Goal: Task Accomplishment & Management: Manage account settings

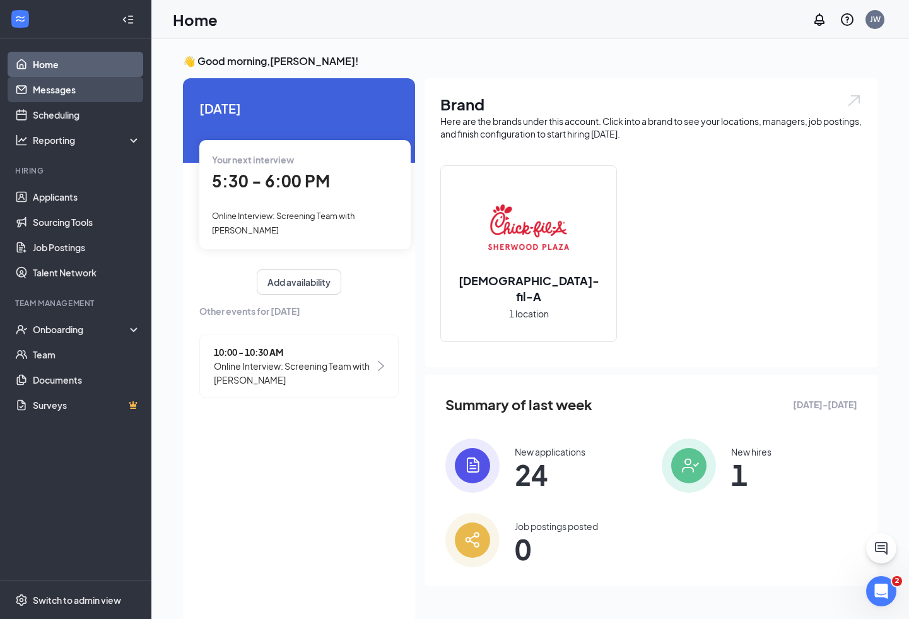
click at [59, 91] on link "Messages" at bounding box center [87, 89] width 108 height 25
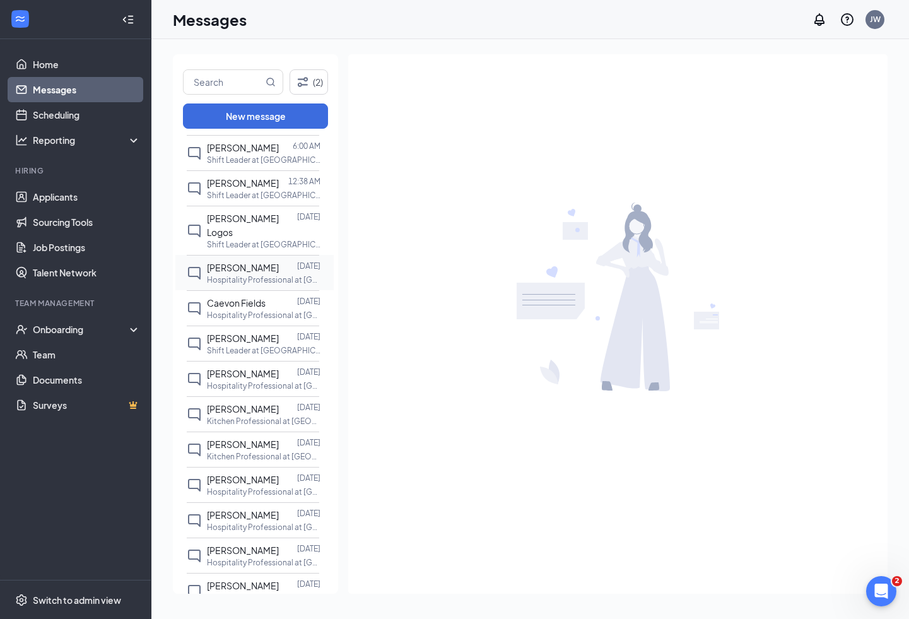
scroll to position [153, 0]
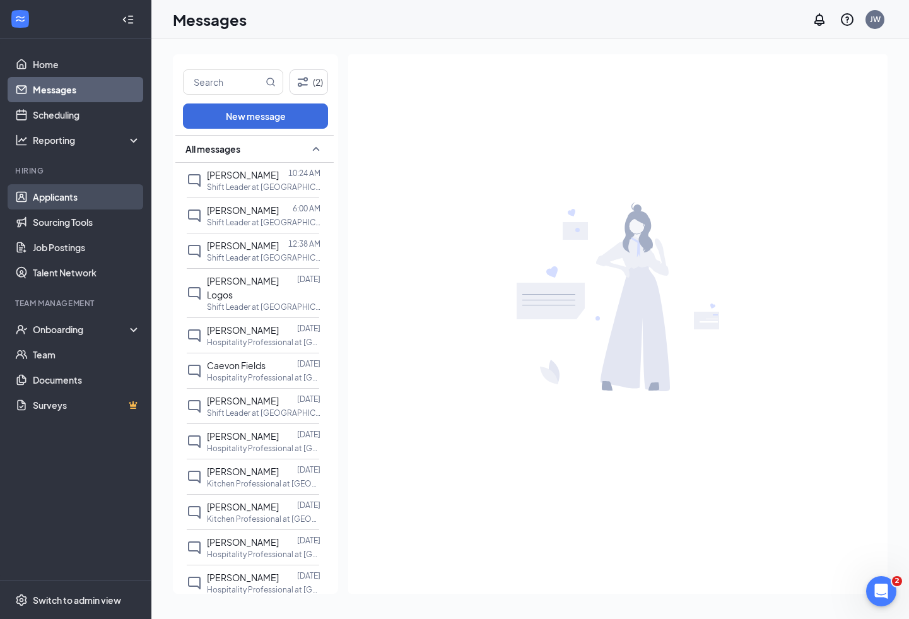
click at [47, 194] on link "Applicants" at bounding box center [87, 196] width 108 height 25
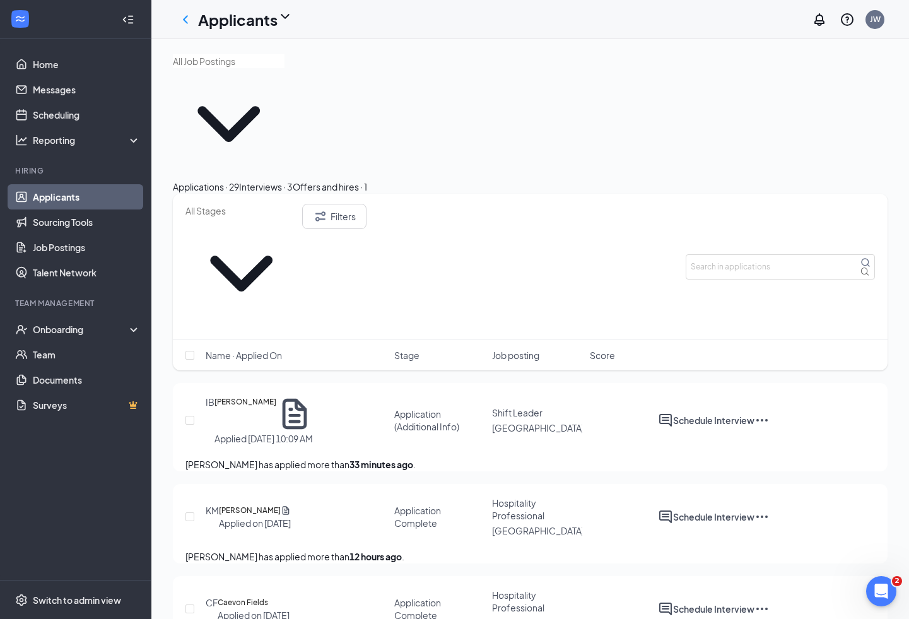
click at [293, 180] on div "Interviews · 3" at bounding box center [266, 187] width 54 height 14
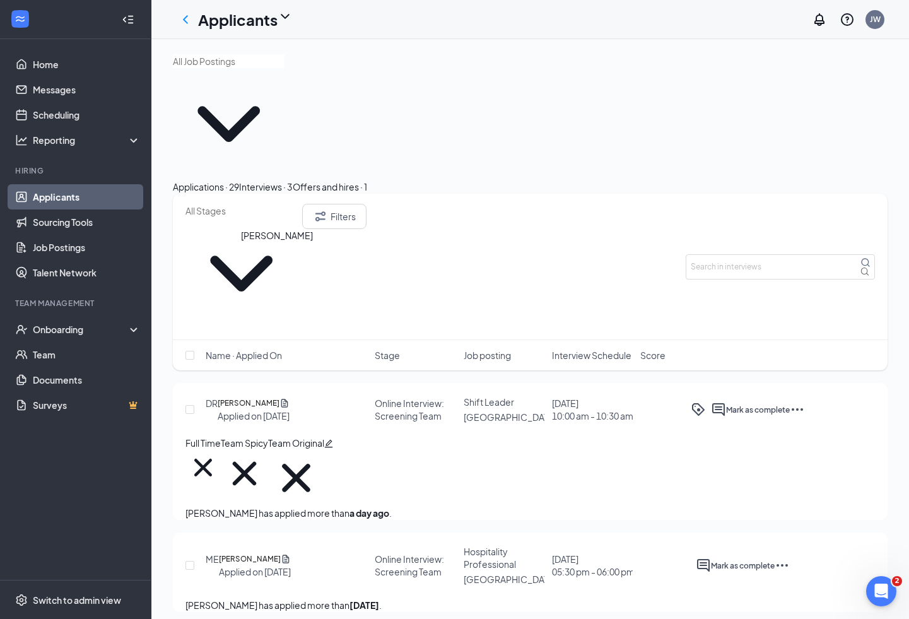
click at [279, 397] on h5 "[PERSON_NAME]" at bounding box center [249, 403] width 62 height 13
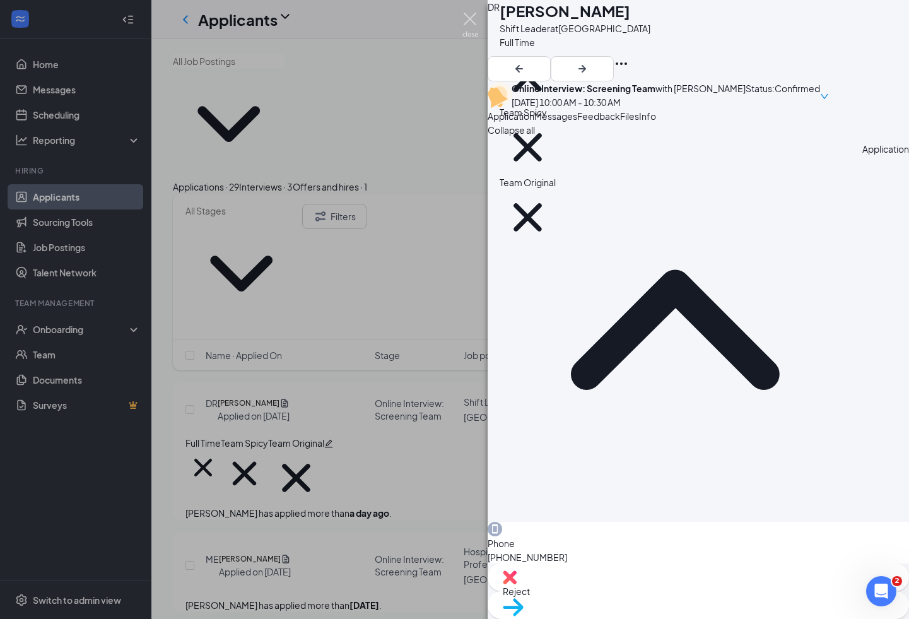
click at [469, 20] on img at bounding box center [470, 25] width 16 height 25
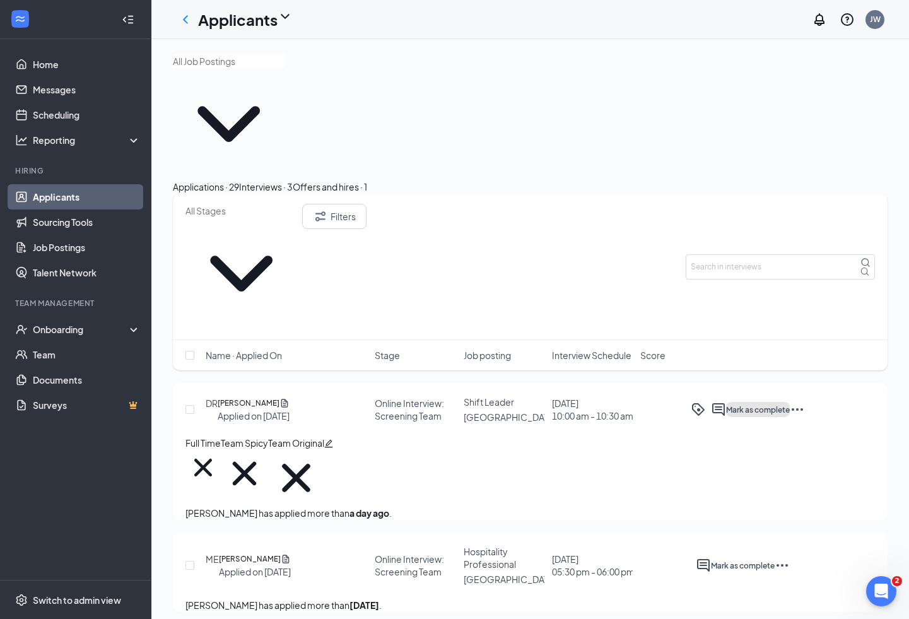
click at [790, 405] on span "Mark as complete" at bounding box center [758, 409] width 64 height 9
click at [239, 180] on div "Applications · 29" at bounding box center [206, 187] width 66 height 14
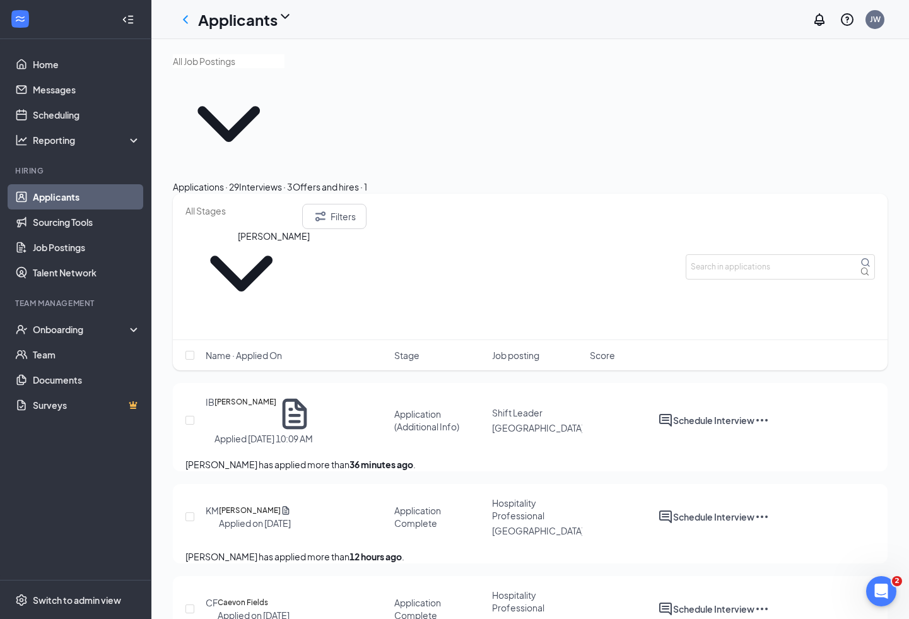
click at [245, 395] on h5 "[PERSON_NAME]" at bounding box center [245, 413] width 62 height 37
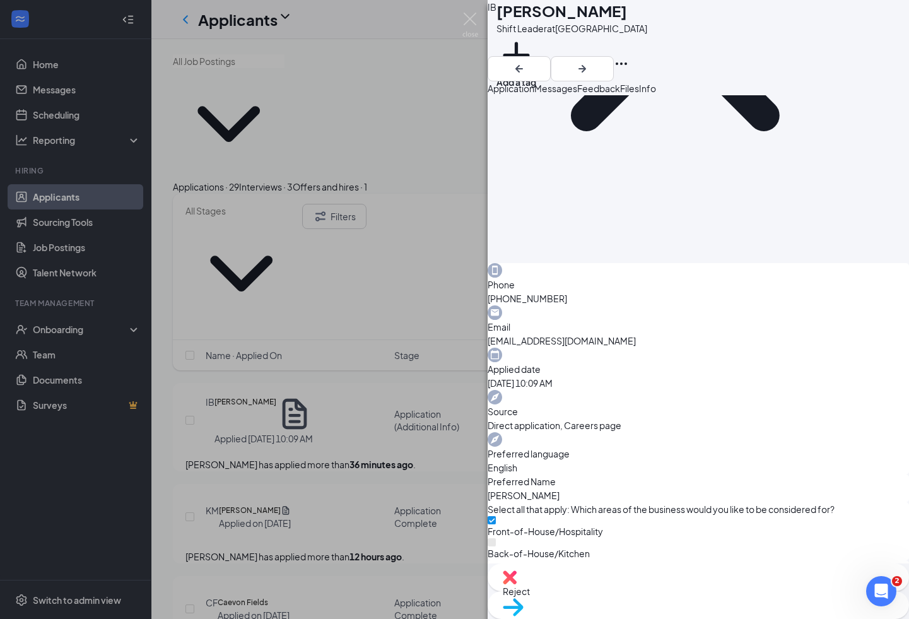
scroll to position [233, 0]
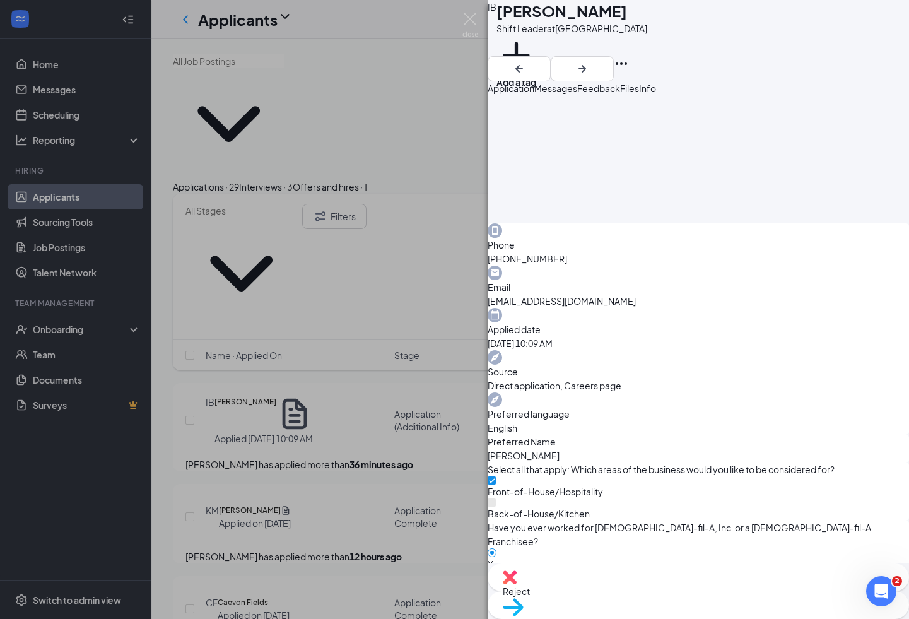
click at [178, 327] on div "IB [PERSON_NAME] Shift Leader at [GEOGRAPHIC_DATA] Add a tag Application Messag…" at bounding box center [454, 309] width 909 height 619
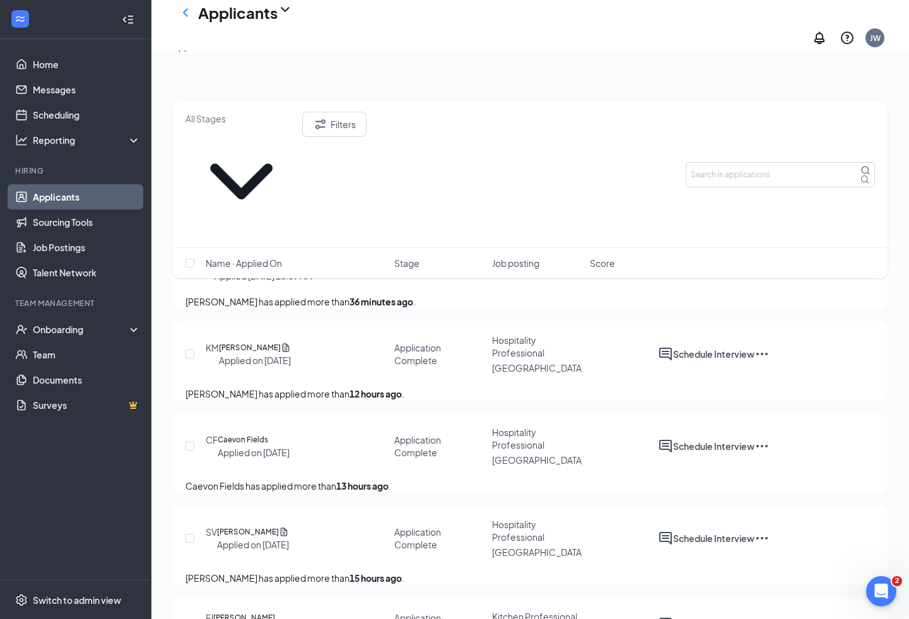
scroll to position [120, 0]
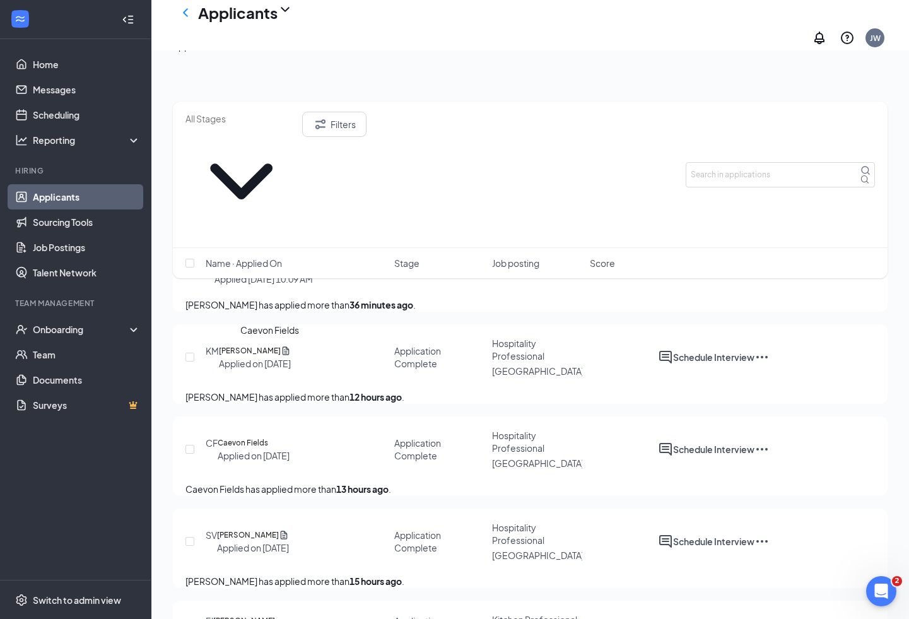
click at [268, 436] on h5 "Caevon Fields" at bounding box center [243, 442] width 50 height 13
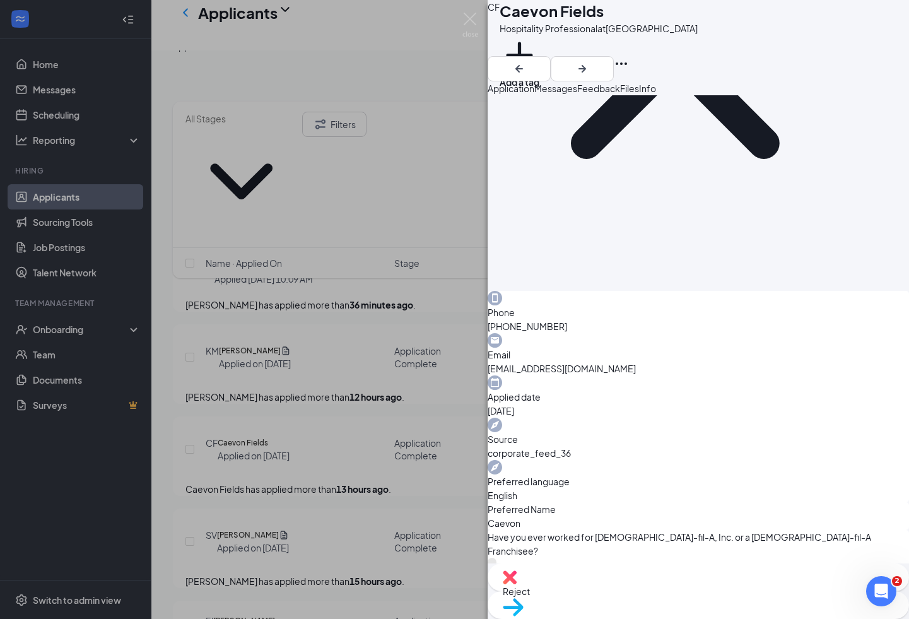
scroll to position [55, 0]
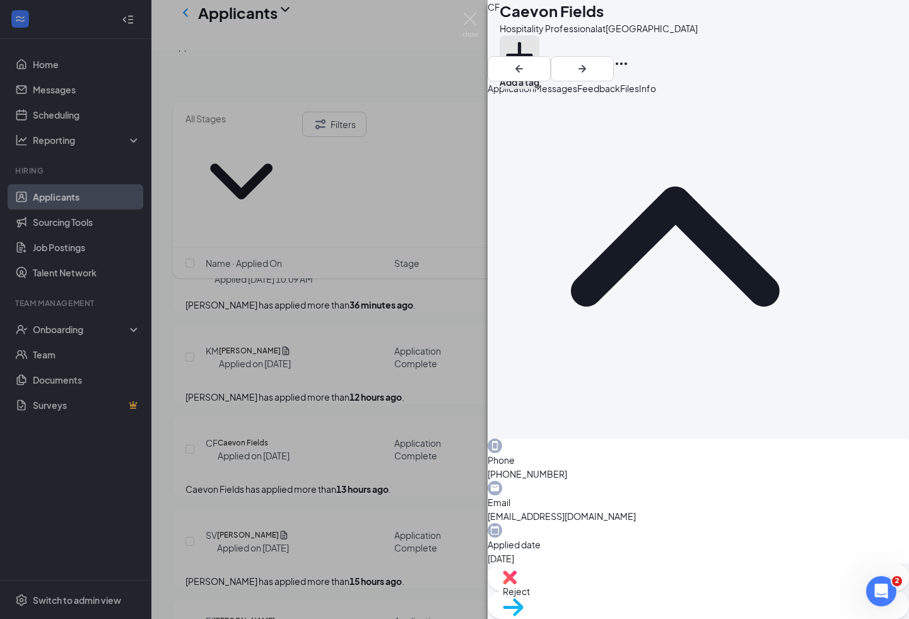
click at [539, 57] on icon "Plus" at bounding box center [519, 55] width 40 height 40
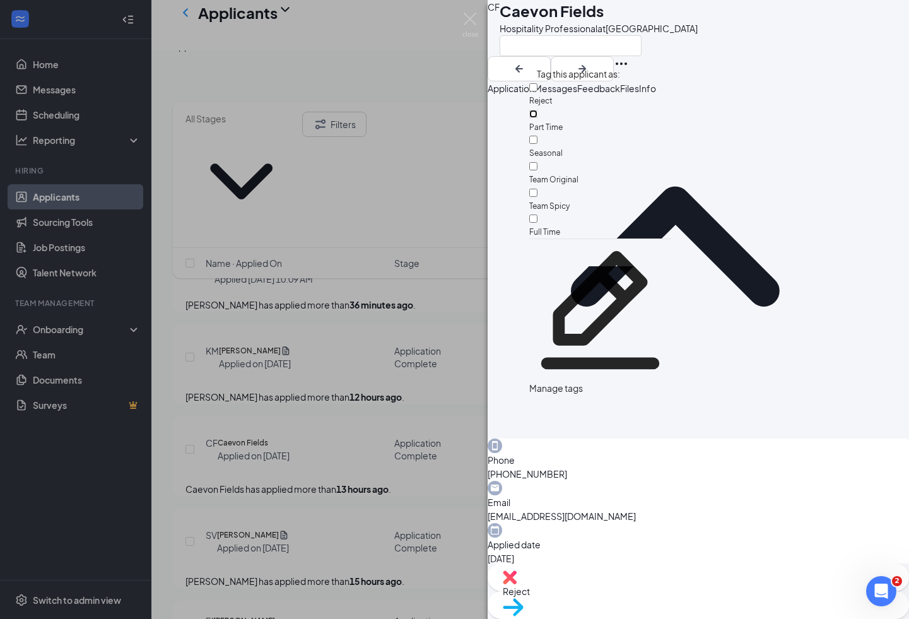
click at [537, 114] on input "Part Time" at bounding box center [533, 114] width 8 height 8
checkbox input "true"
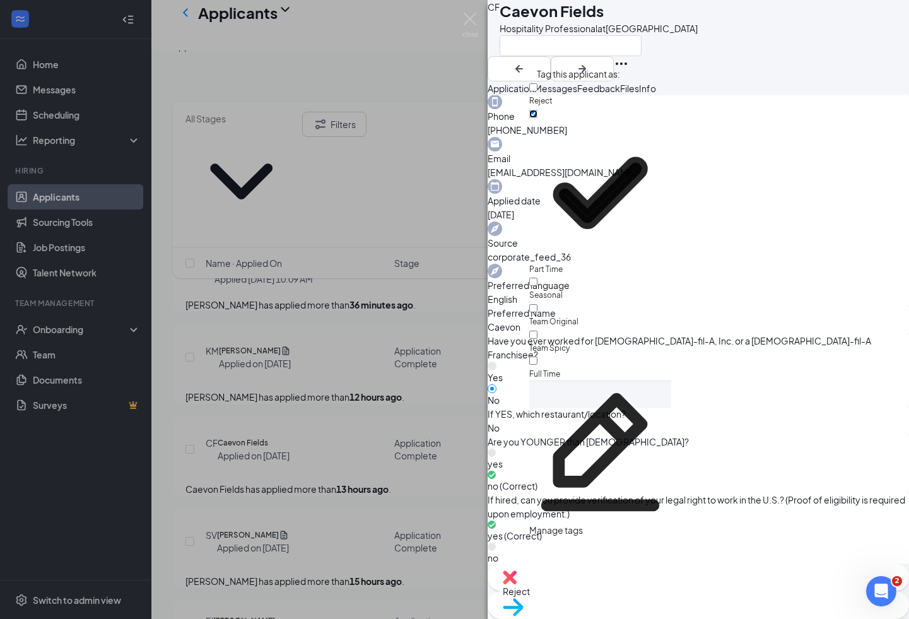
scroll to position [410, 0]
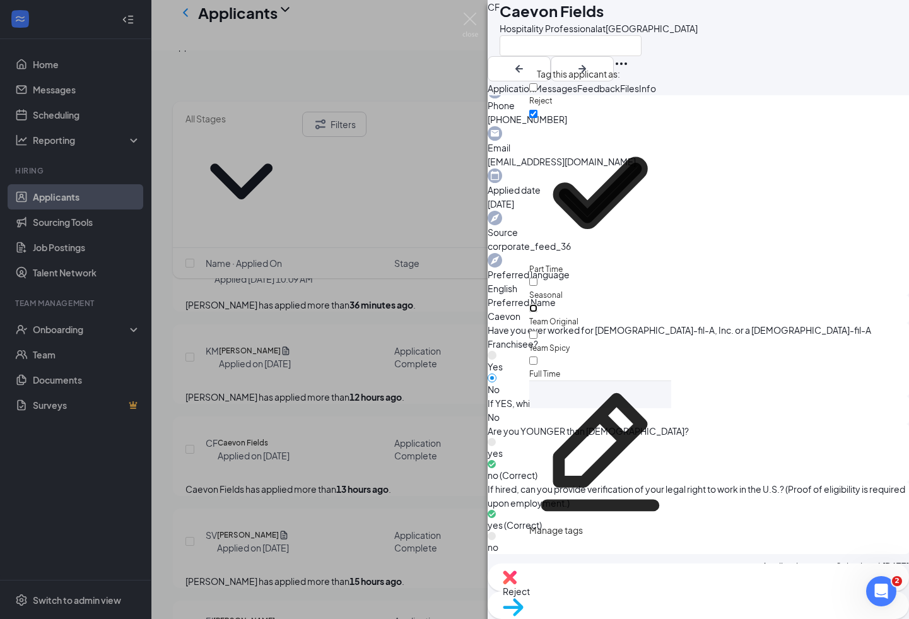
click at [537, 304] on input "Team Original" at bounding box center [533, 308] width 8 height 8
checkbox input "true"
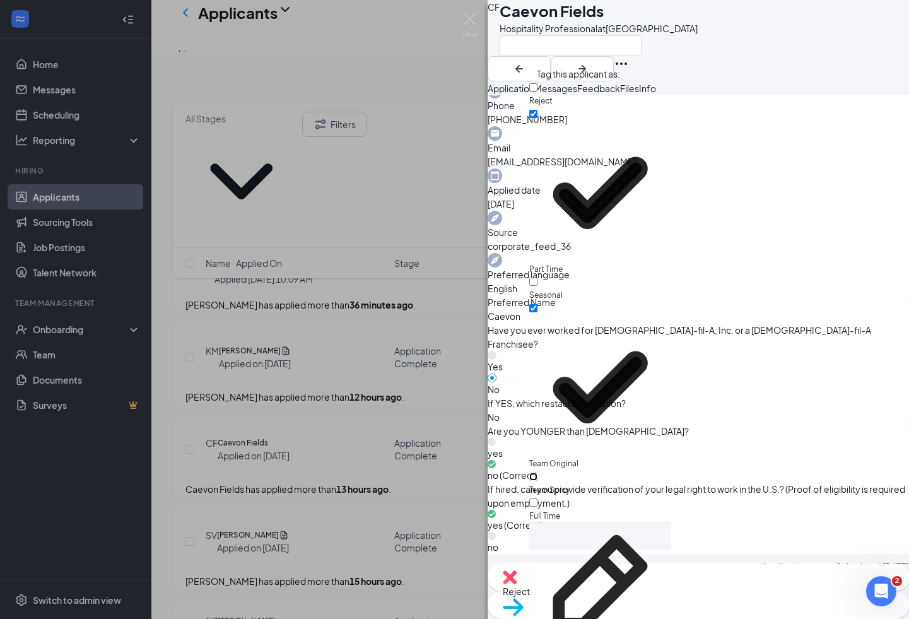
click at [537, 472] on input "Team Spicy" at bounding box center [533, 476] width 8 height 8
checkbox input "true"
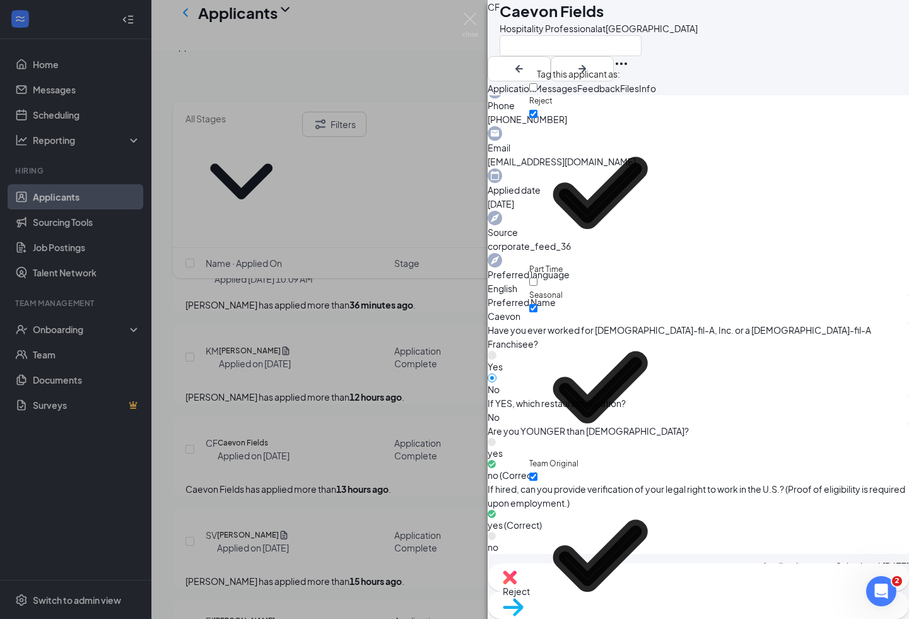
click at [503, 482] on div "If hired, can you provide verification of your legal right to work in the U.S.?…" at bounding box center [697, 518] width 421 height 72
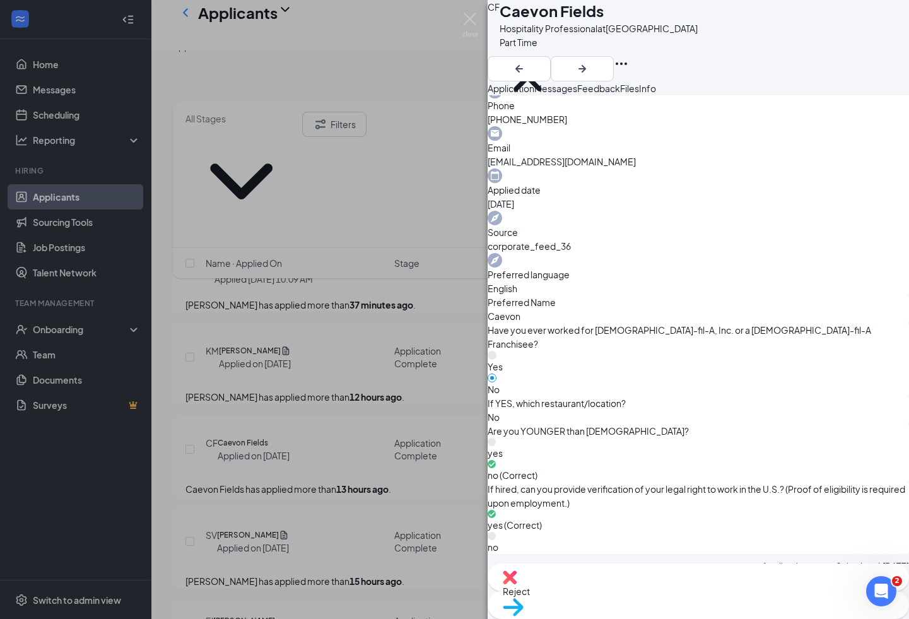
click at [333, 307] on div "[PERSON_NAME] Hospitality Professional at [GEOGRAPHIC_DATA] Part Time Team Orig…" at bounding box center [454, 309] width 909 height 619
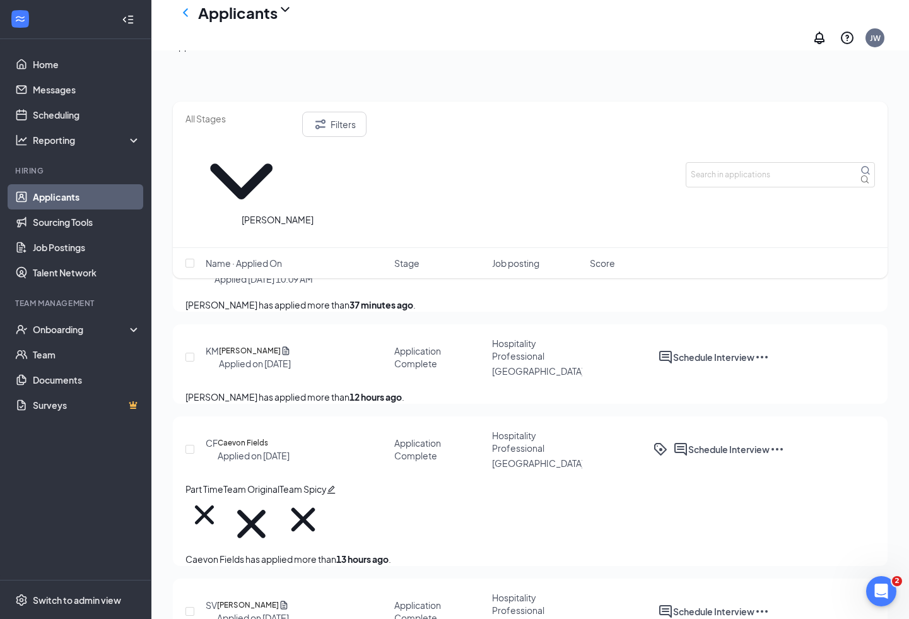
click at [281, 344] on h5 "[PERSON_NAME]" at bounding box center [250, 350] width 62 height 13
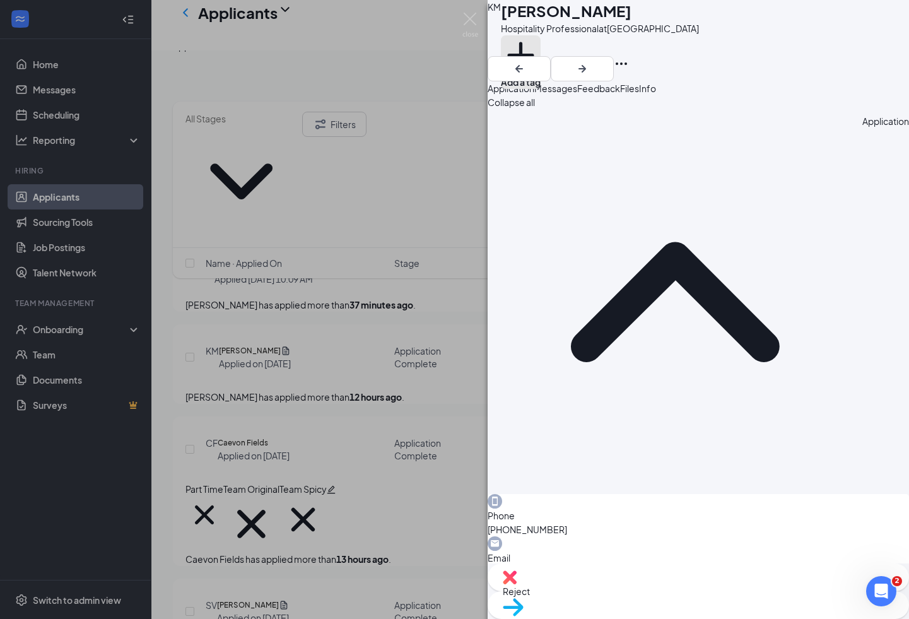
click at [540, 55] on button "Add a tag" at bounding box center [521, 62] width 40 height 54
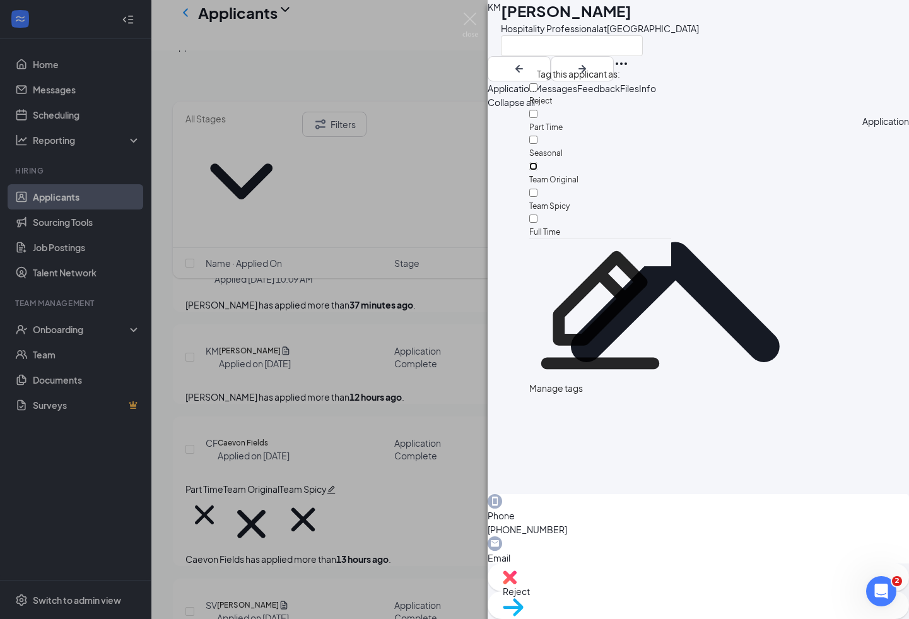
click at [537, 162] on input "Team Original" at bounding box center [533, 166] width 8 height 8
checkbox input "true"
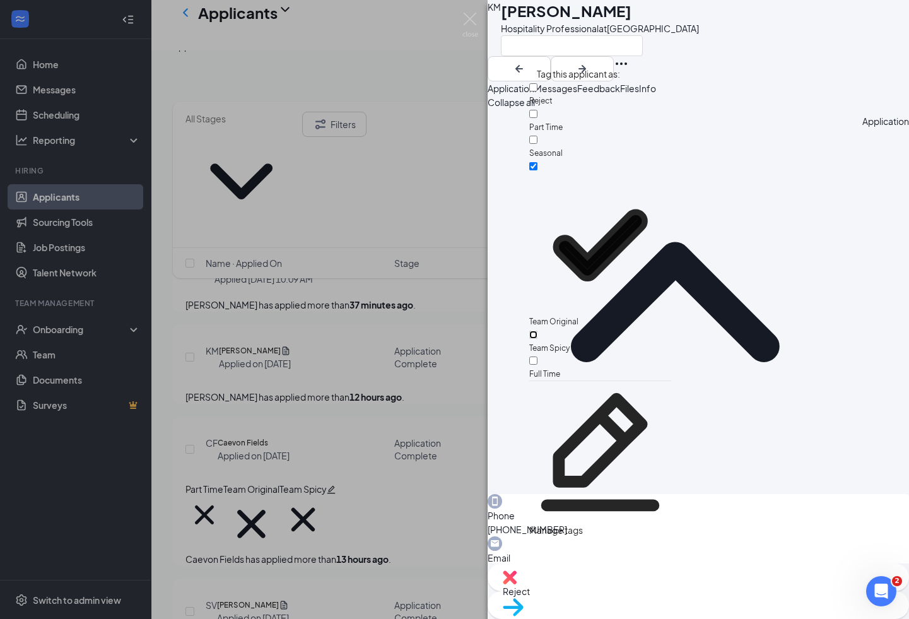
click at [537, 330] on input "Team Spicy" at bounding box center [533, 334] width 8 height 8
checkbox input "true"
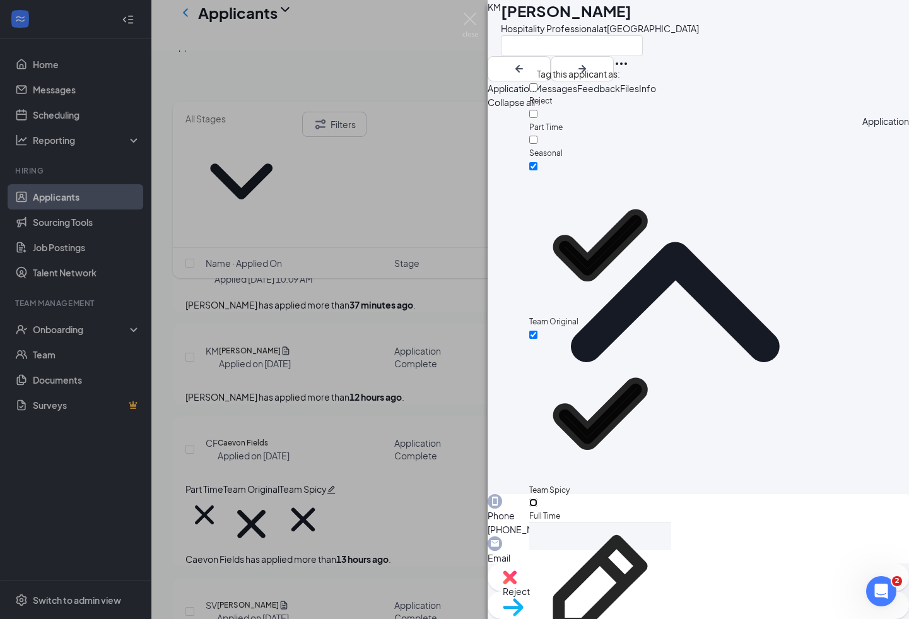
click at [537, 498] on input "Full Time" at bounding box center [533, 502] width 8 height 8
checkbox input "true"
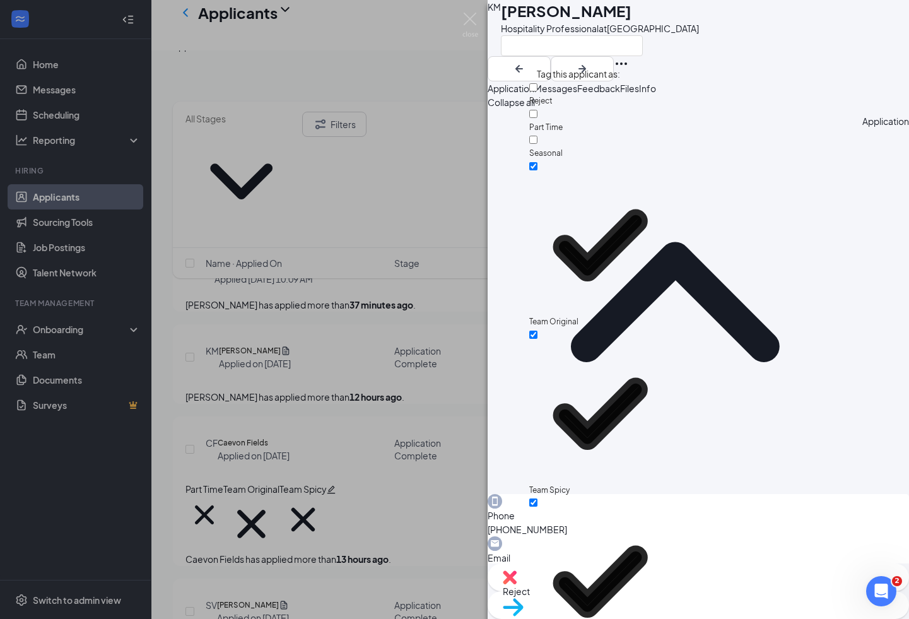
click at [507, 109] on div "Collapse all" at bounding box center [697, 102] width 421 height 14
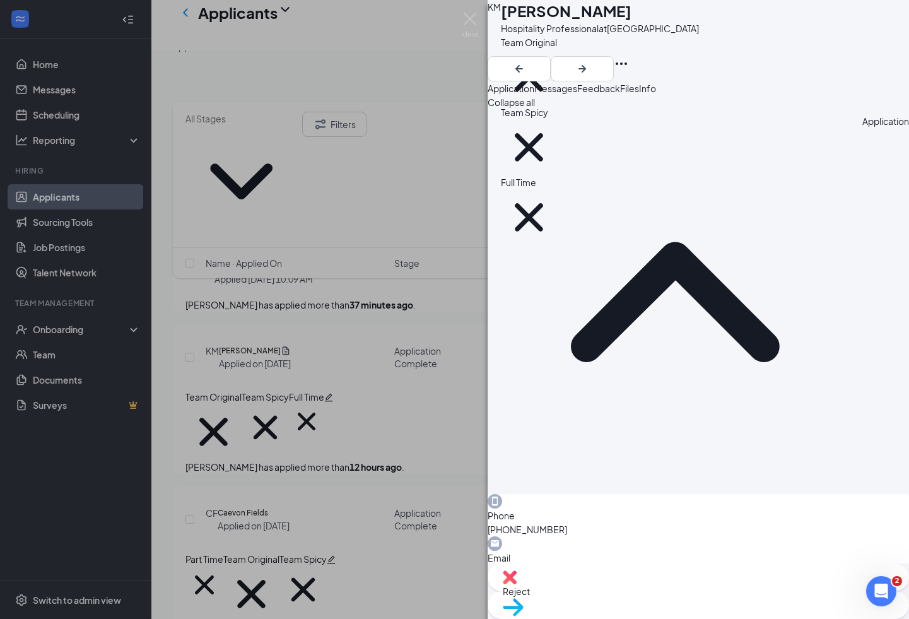
click at [279, 559] on div "[PERSON_NAME] [PERSON_NAME] Hospitality Professional at [GEOGRAPHIC_DATA] Team …" at bounding box center [454, 309] width 909 height 619
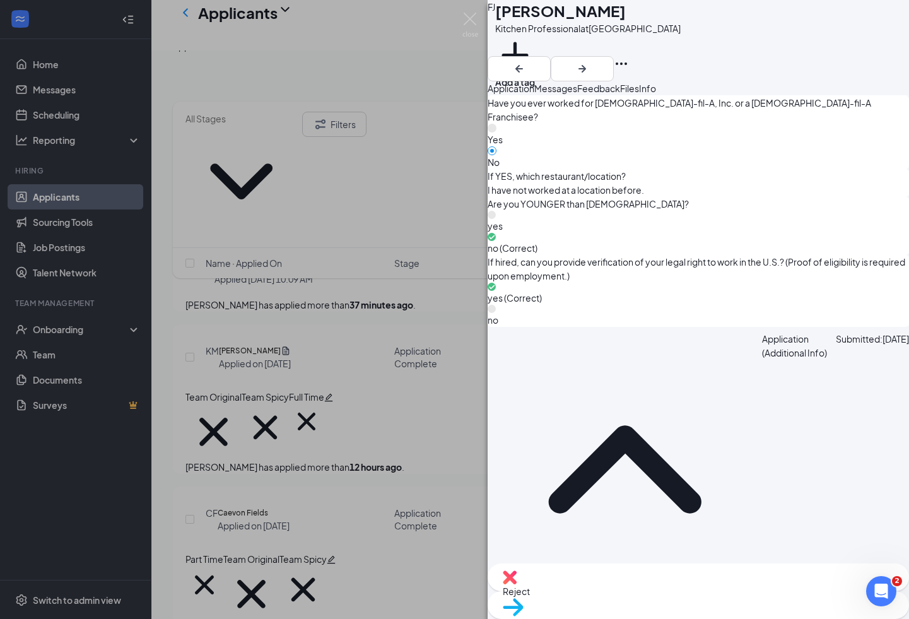
scroll to position [783, 0]
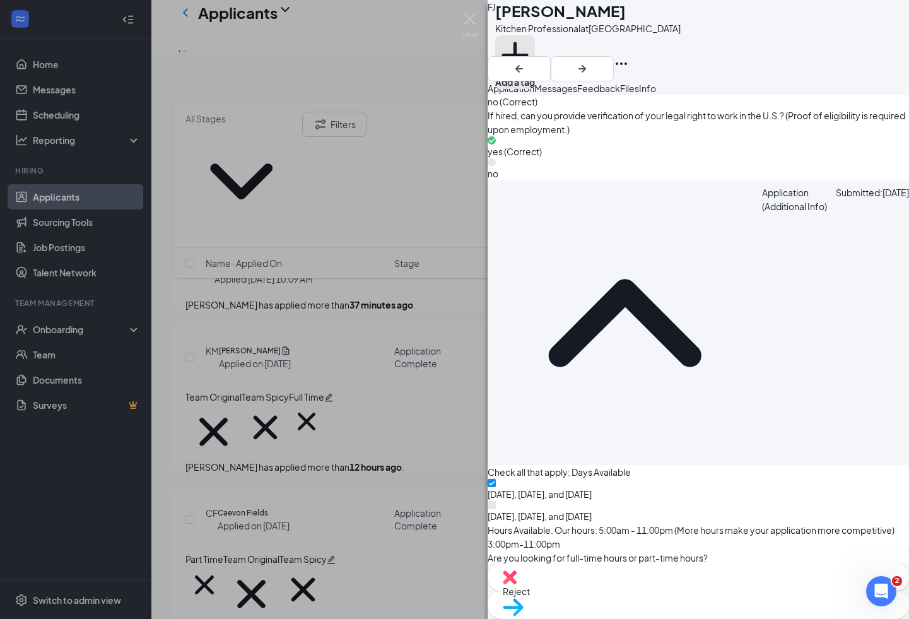
click at [535, 55] on button "Add a tag" at bounding box center [515, 62] width 40 height 54
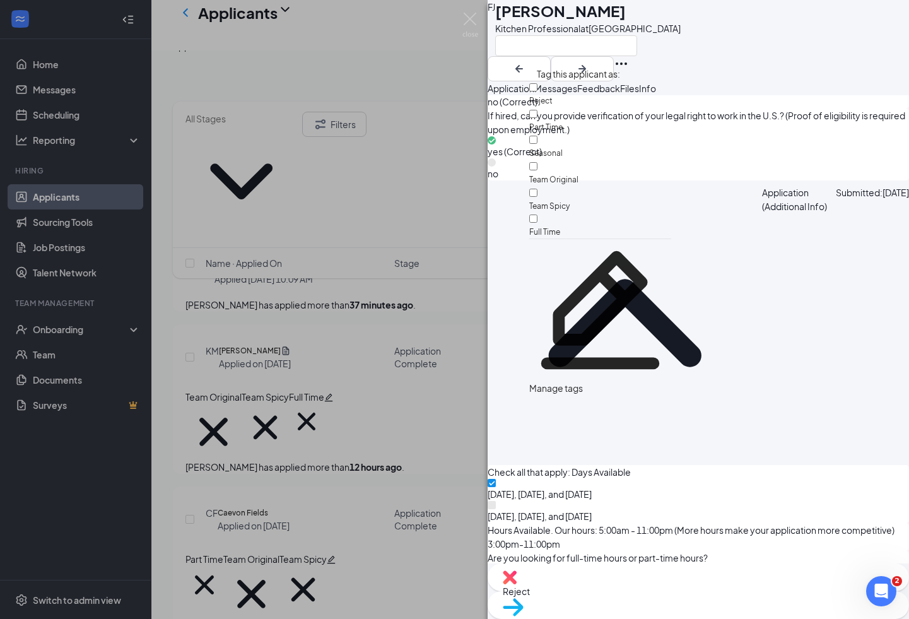
click at [579, 95] on div "Reject" at bounding box center [600, 94] width 142 height 26
checkbox input "true"
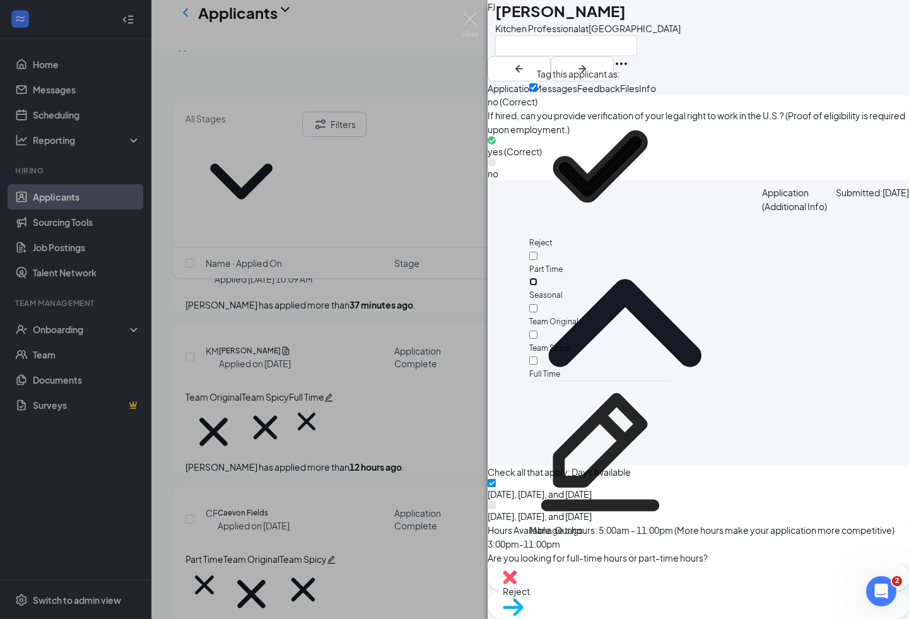
click at [537, 277] on input "Seasonal" at bounding box center [533, 281] width 8 height 8
checkbox input "true"
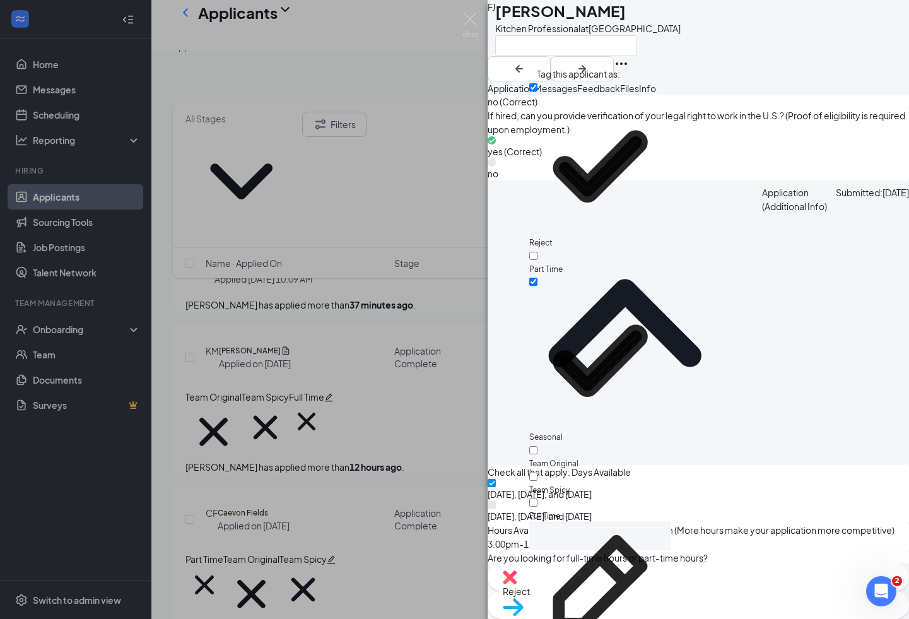
click at [680, 45] on div at bounding box center [587, 45] width 185 height 21
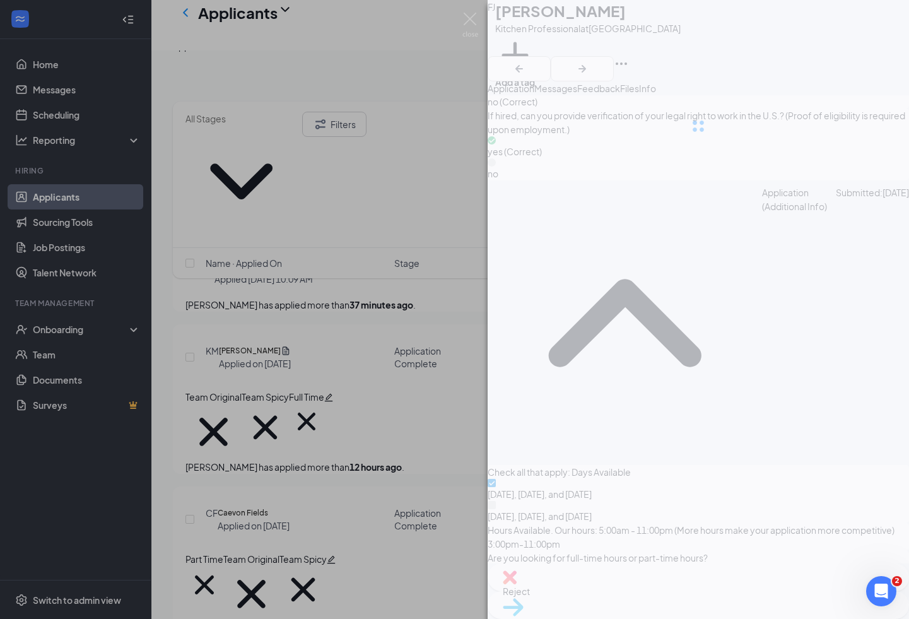
scroll to position [778, 0]
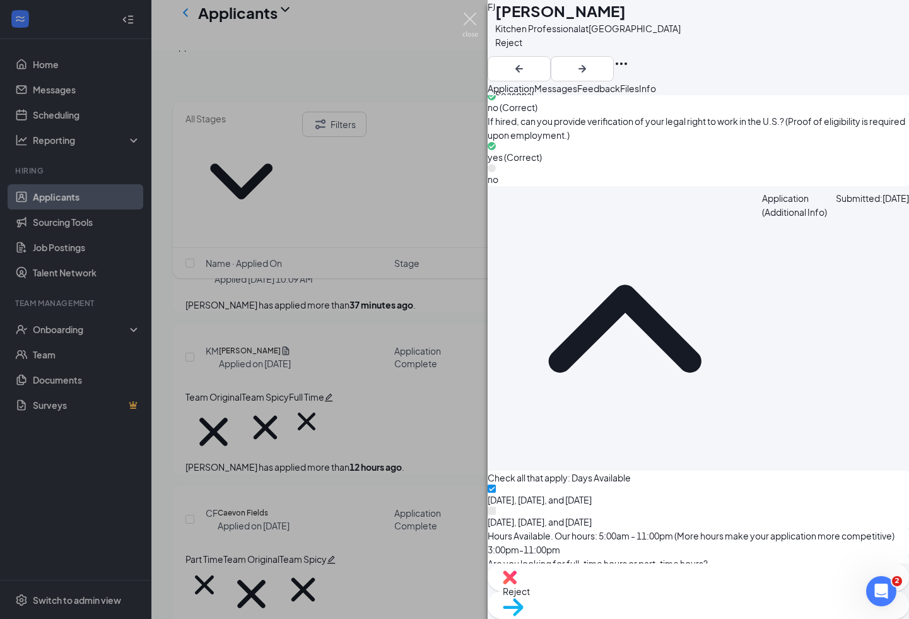
click at [473, 21] on img at bounding box center [470, 25] width 16 height 25
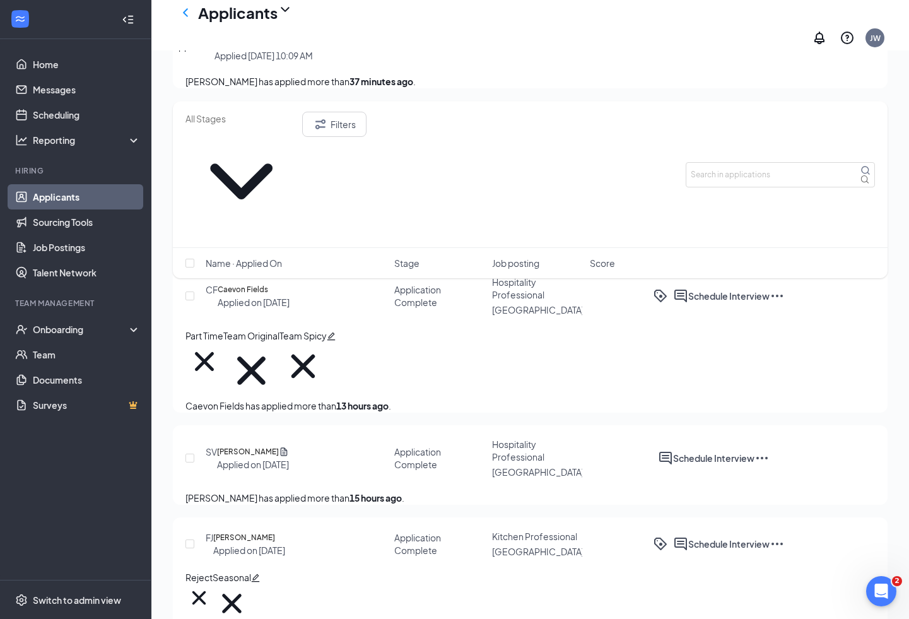
scroll to position [378, 0]
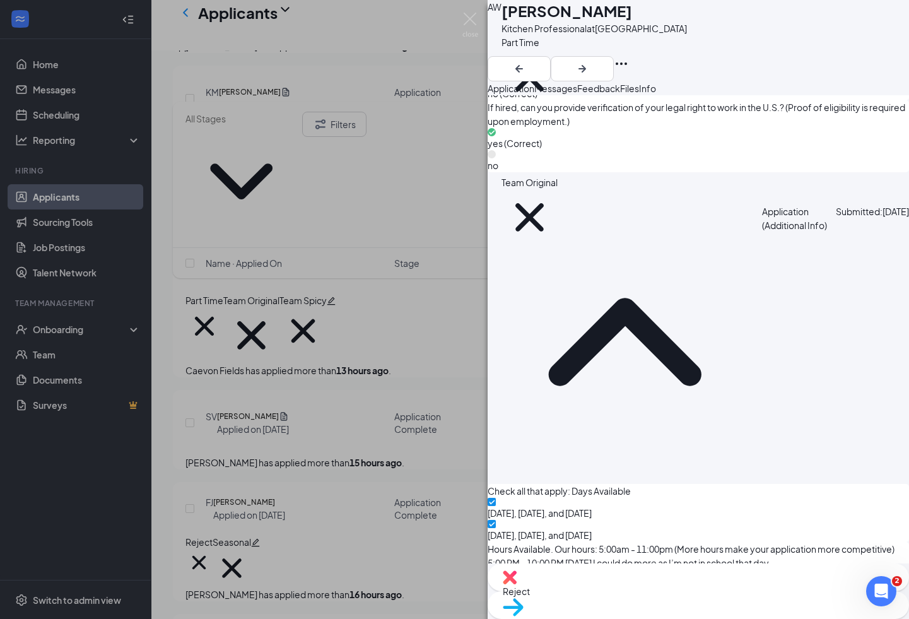
scroll to position [797, 0]
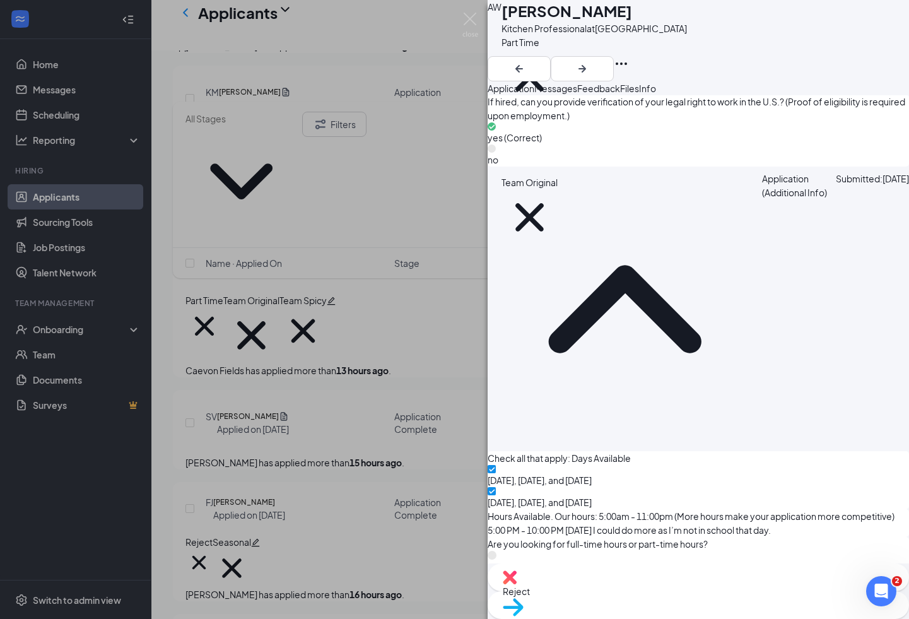
click at [389, 303] on div "AW [PERSON_NAME] Kitchen Professional at [GEOGRAPHIC_DATA] Part Time Team Spicy…" at bounding box center [454, 309] width 909 height 619
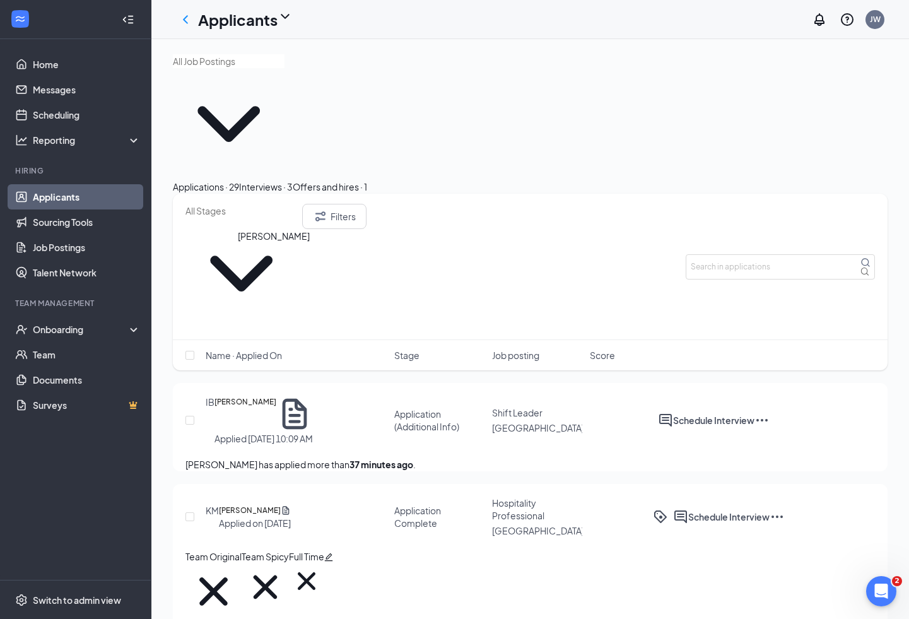
click at [264, 395] on h5 "[PERSON_NAME]" at bounding box center [245, 413] width 62 height 37
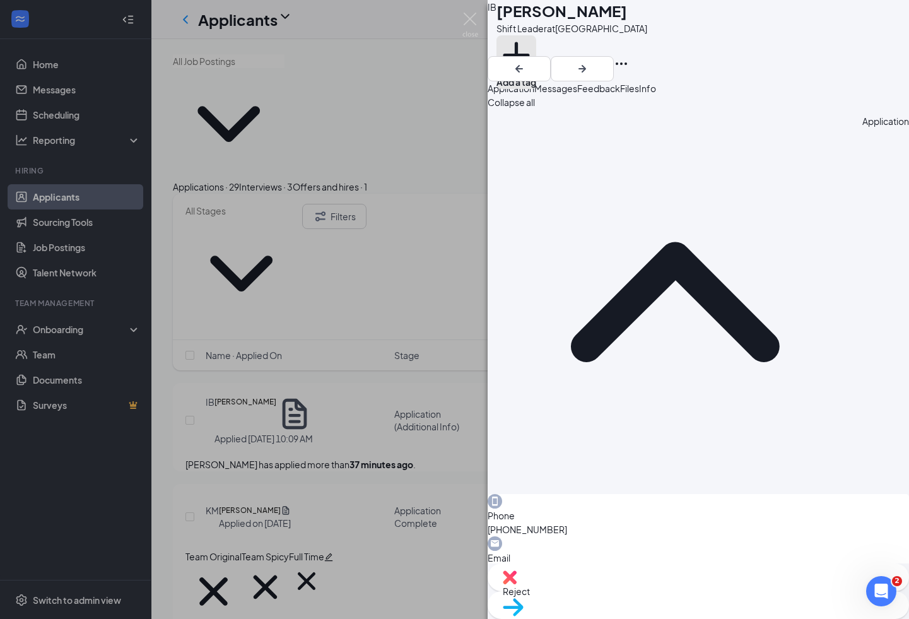
click at [536, 54] on button "Add a tag" at bounding box center [516, 62] width 40 height 54
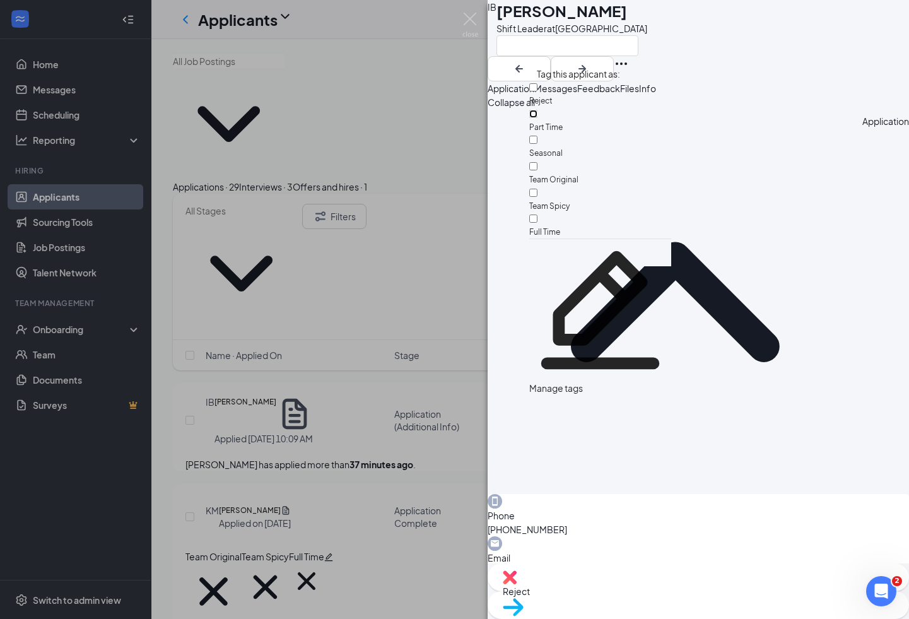
click at [537, 115] on input "Part Time" at bounding box center [533, 114] width 8 height 8
checkbox input "true"
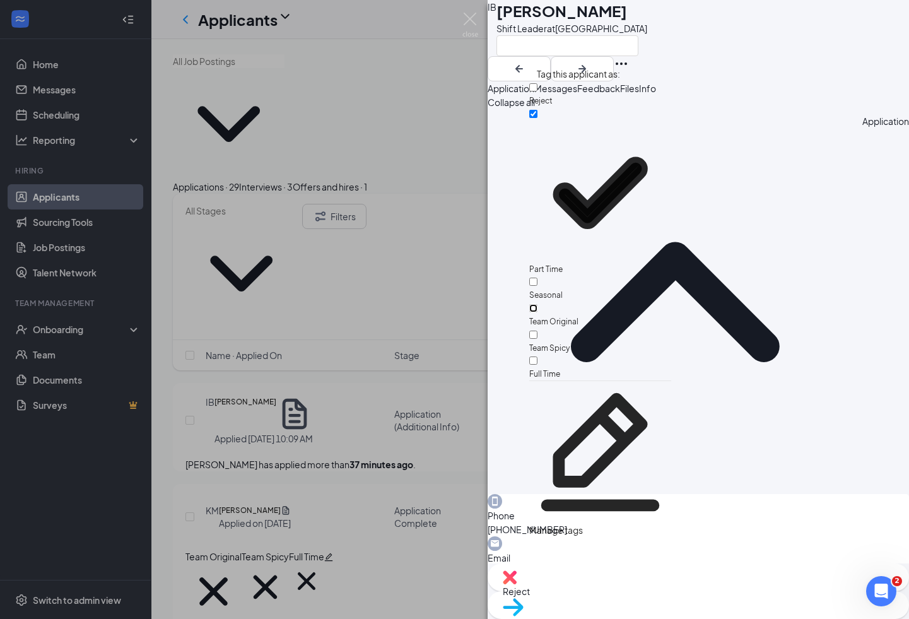
click at [537, 304] on input "Team Original" at bounding box center [533, 308] width 8 height 8
checkbox input "true"
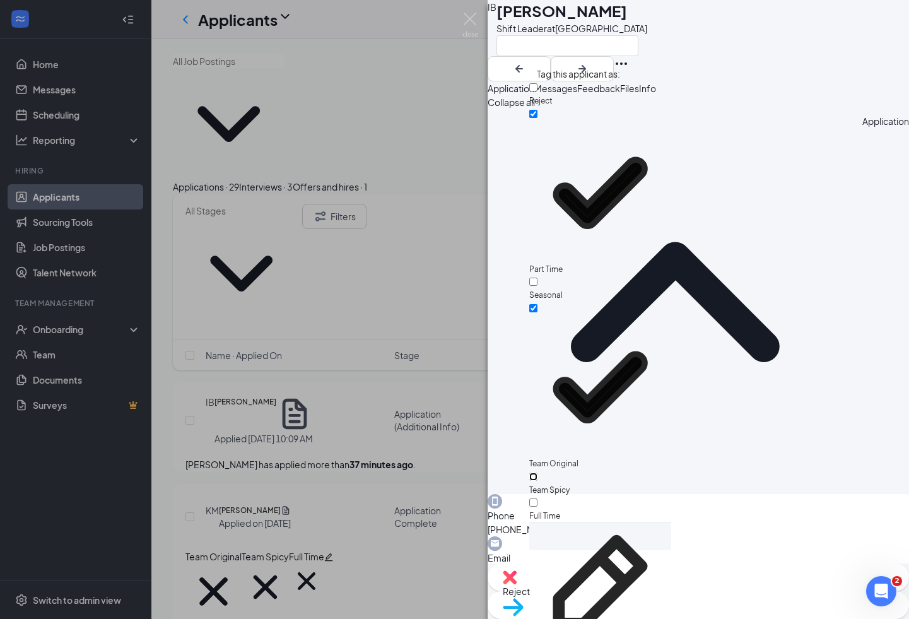
click at [537, 472] on input "Team Spicy" at bounding box center [533, 476] width 8 height 8
checkbox input "true"
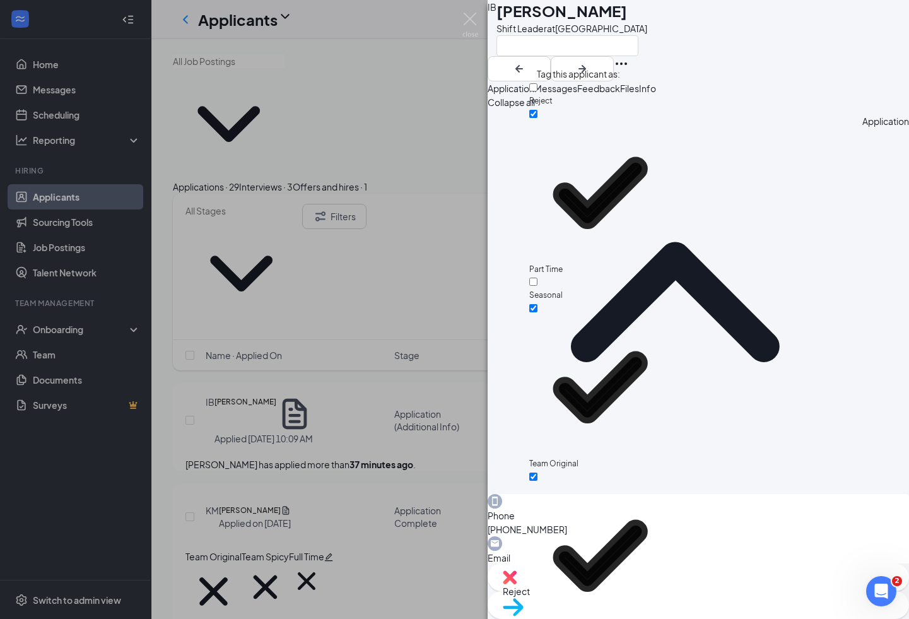
checkbox input "true"
click at [537, 112] on input "Part Time" at bounding box center [533, 114] width 8 height 8
checkbox input "false"
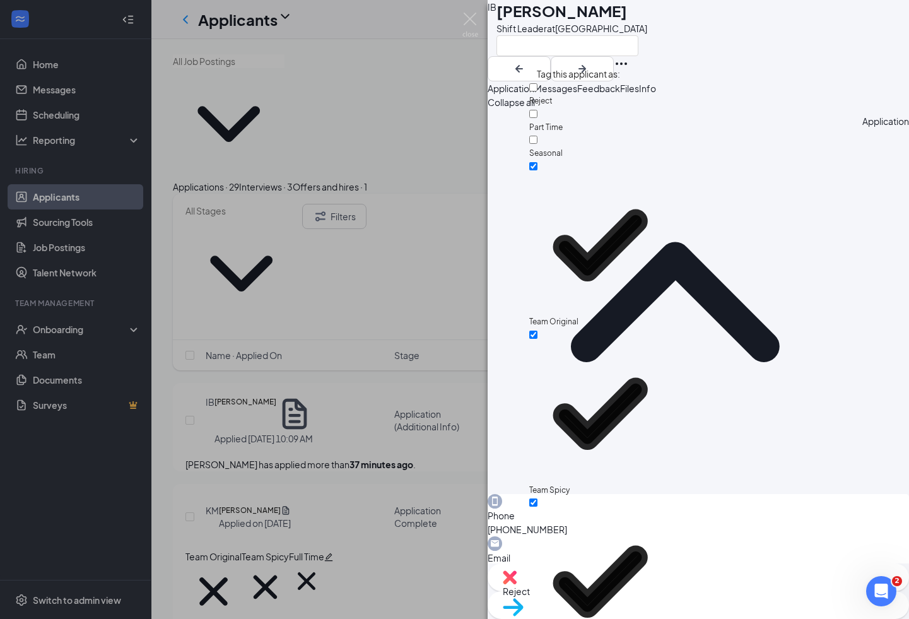
click at [505, 68] on div "IB [PERSON_NAME] Shift Leader at [GEOGRAPHIC_DATA]" at bounding box center [697, 40] width 421 height 81
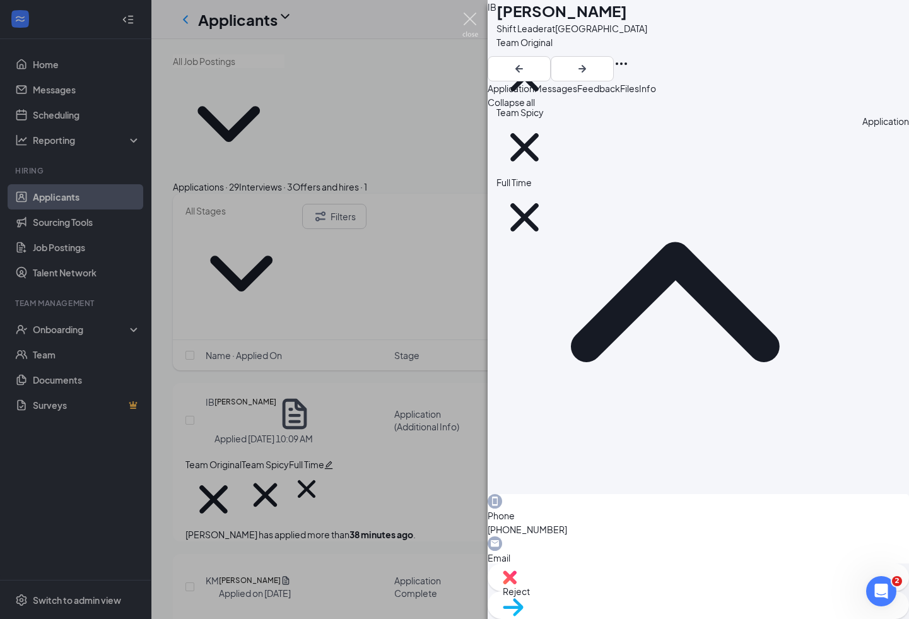
click at [472, 21] on img at bounding box center [470, 25] width 16 height 25
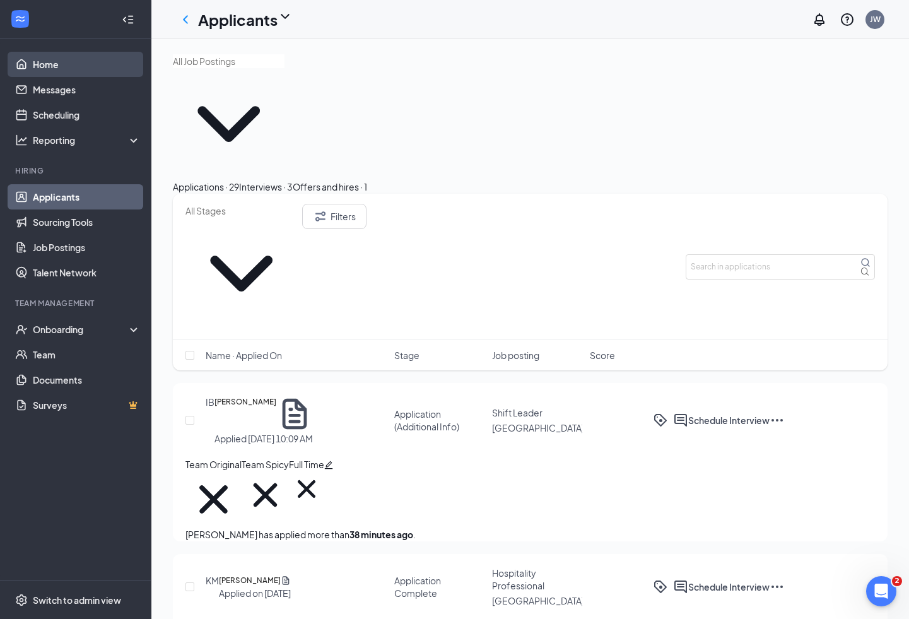
click at [63, 67] on link "Home" at bounding box center [87, 64] width 108 height 25
